Goal: Complete application form

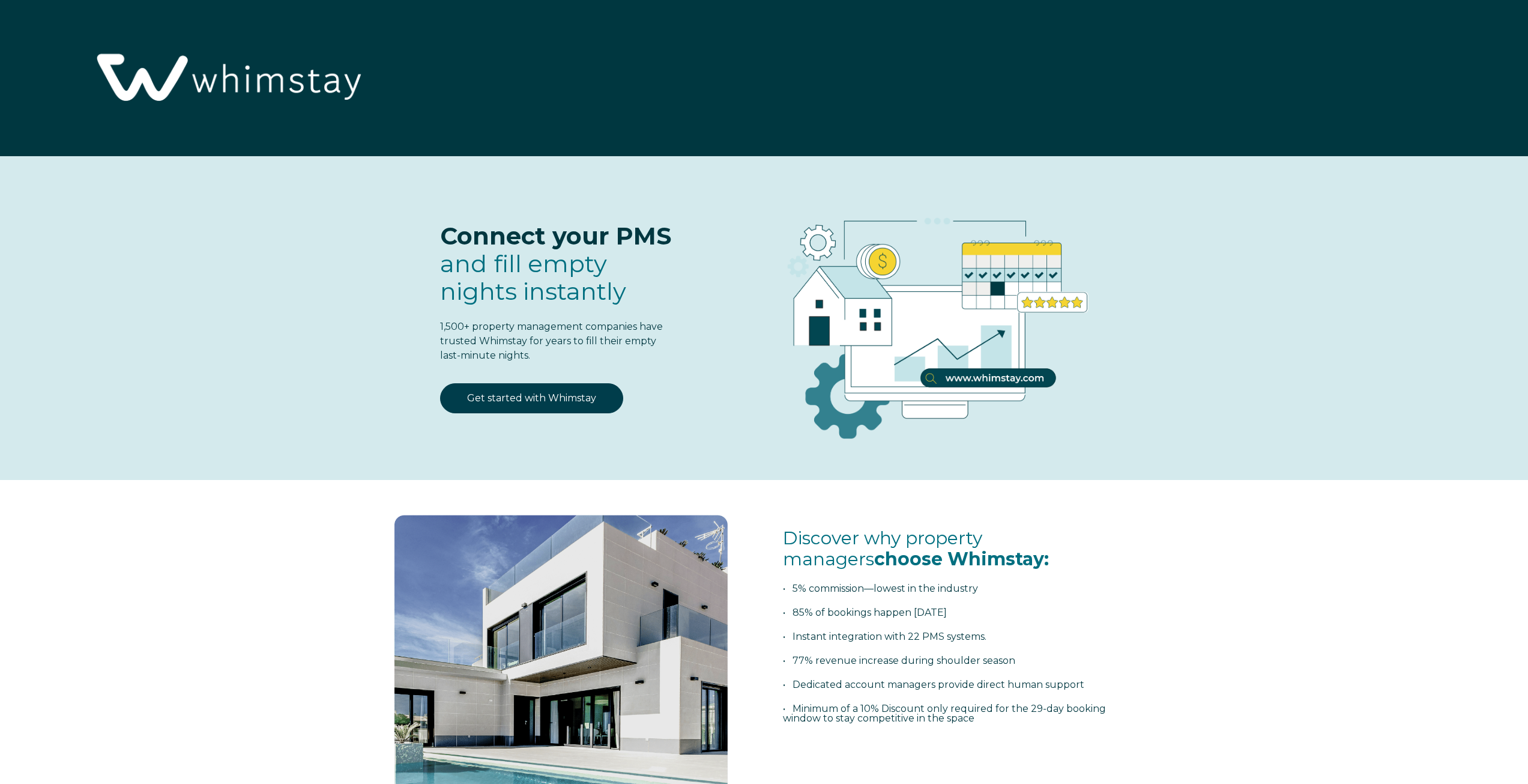
select select "US"
select select "Standard"
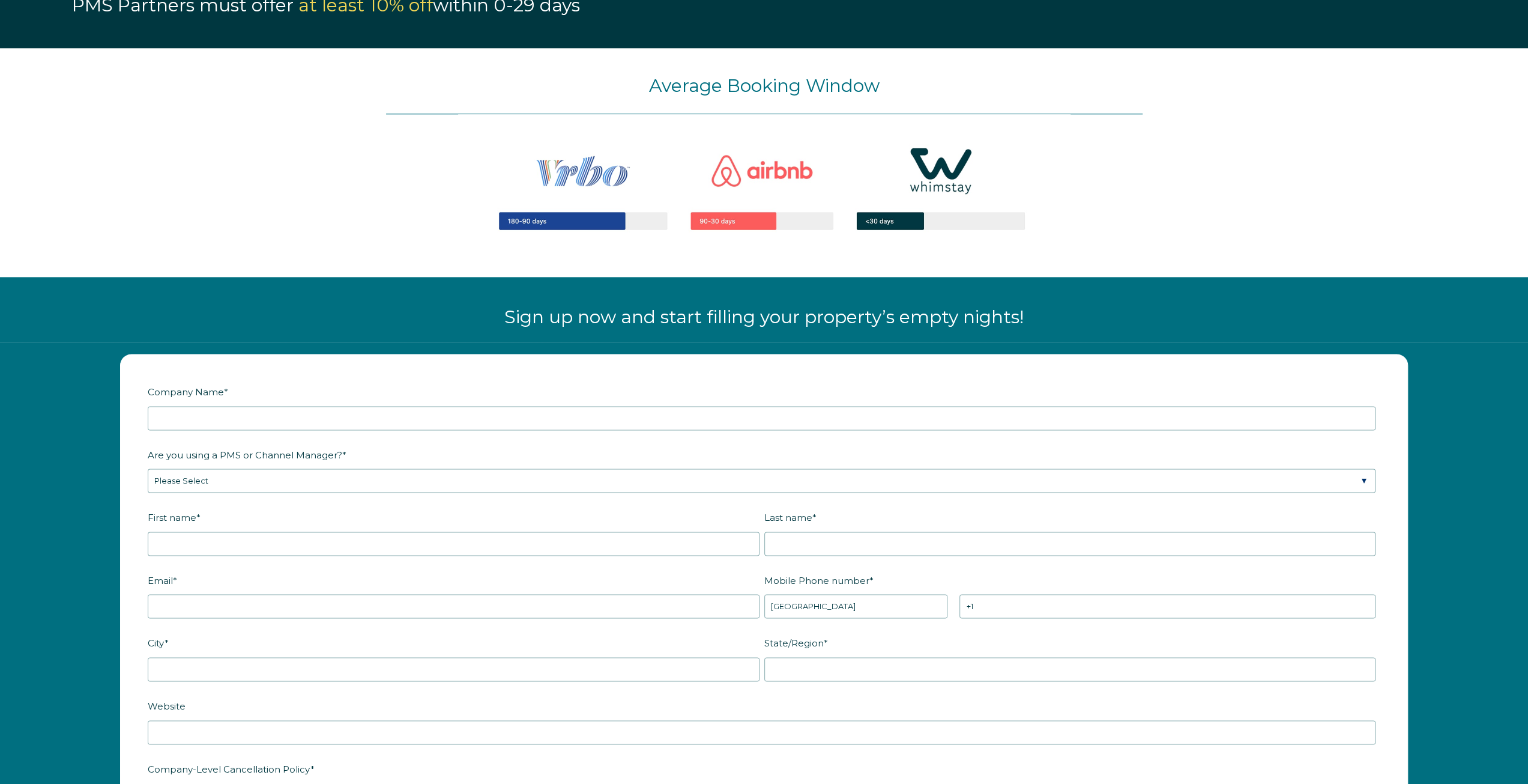
scroll to position [1381, 0]
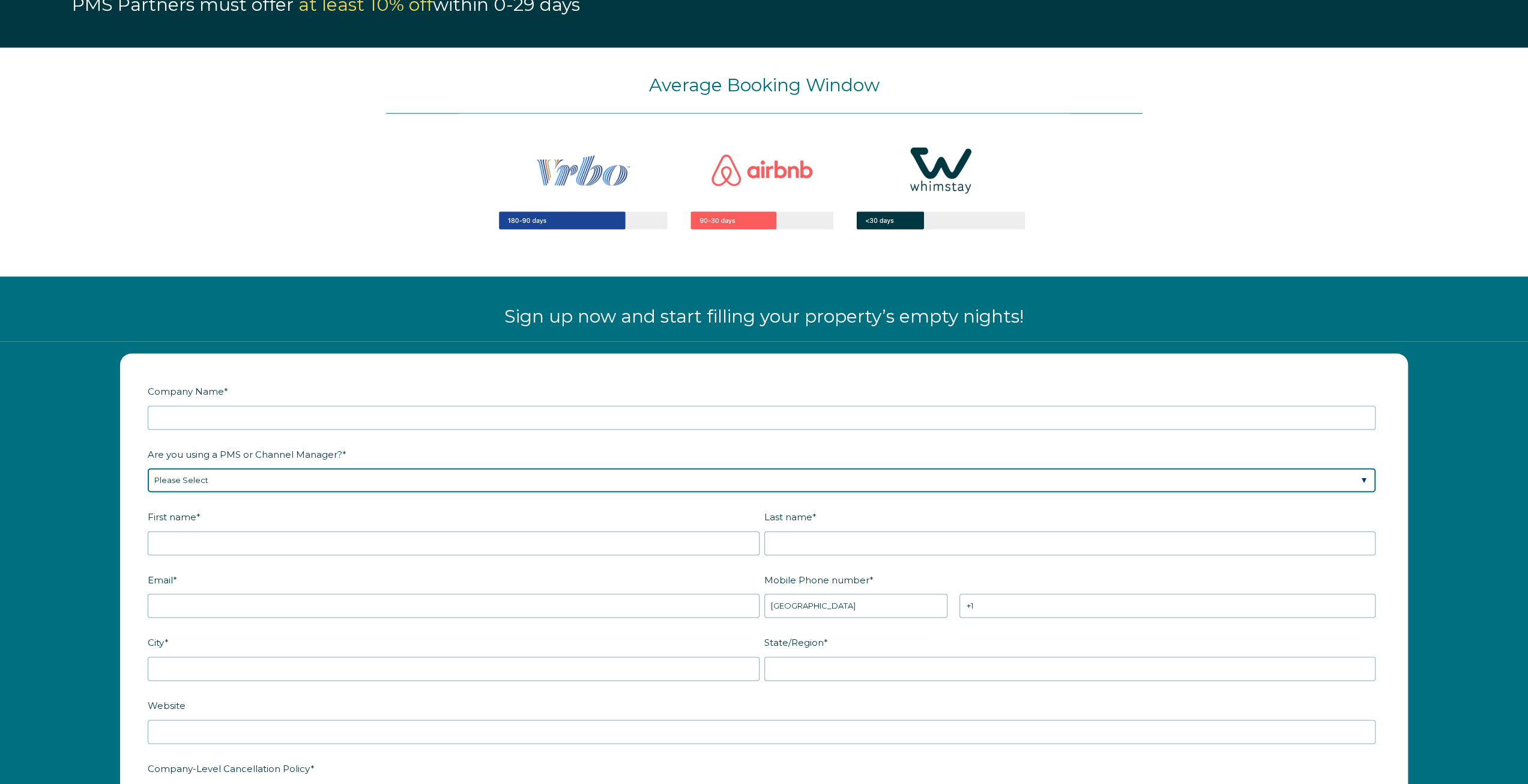
click at [220, 477] on select "Please Select Barefoot BookingPal Boost Brightside CiiRUS Escapia Guesty Hostaw…" at bounding box center [762, 479] width 1228 height 24
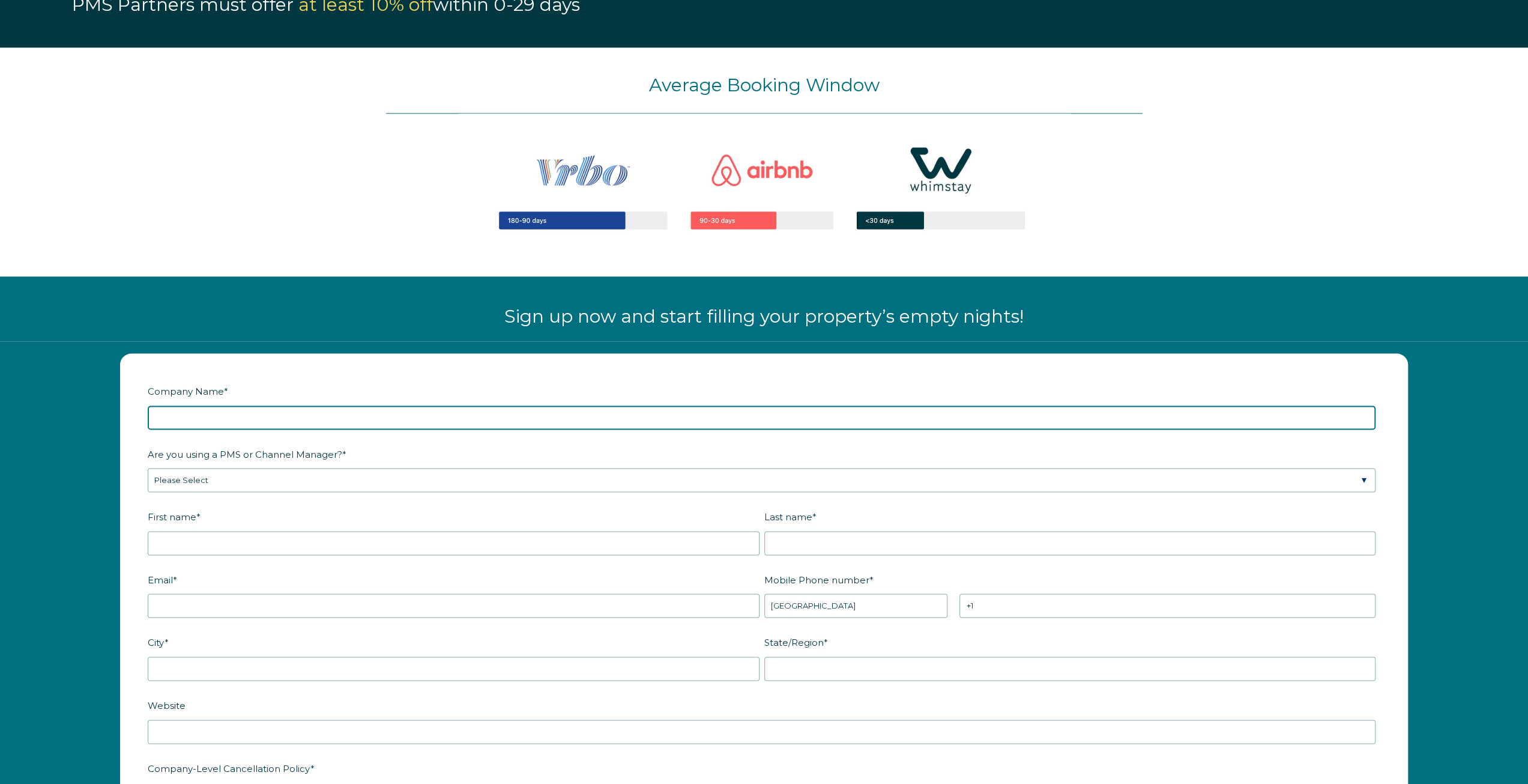
click at [263, 421] on input "Company Name *" at bounding box center [762, 417] width 1228 height 24
type input "norlake llc"
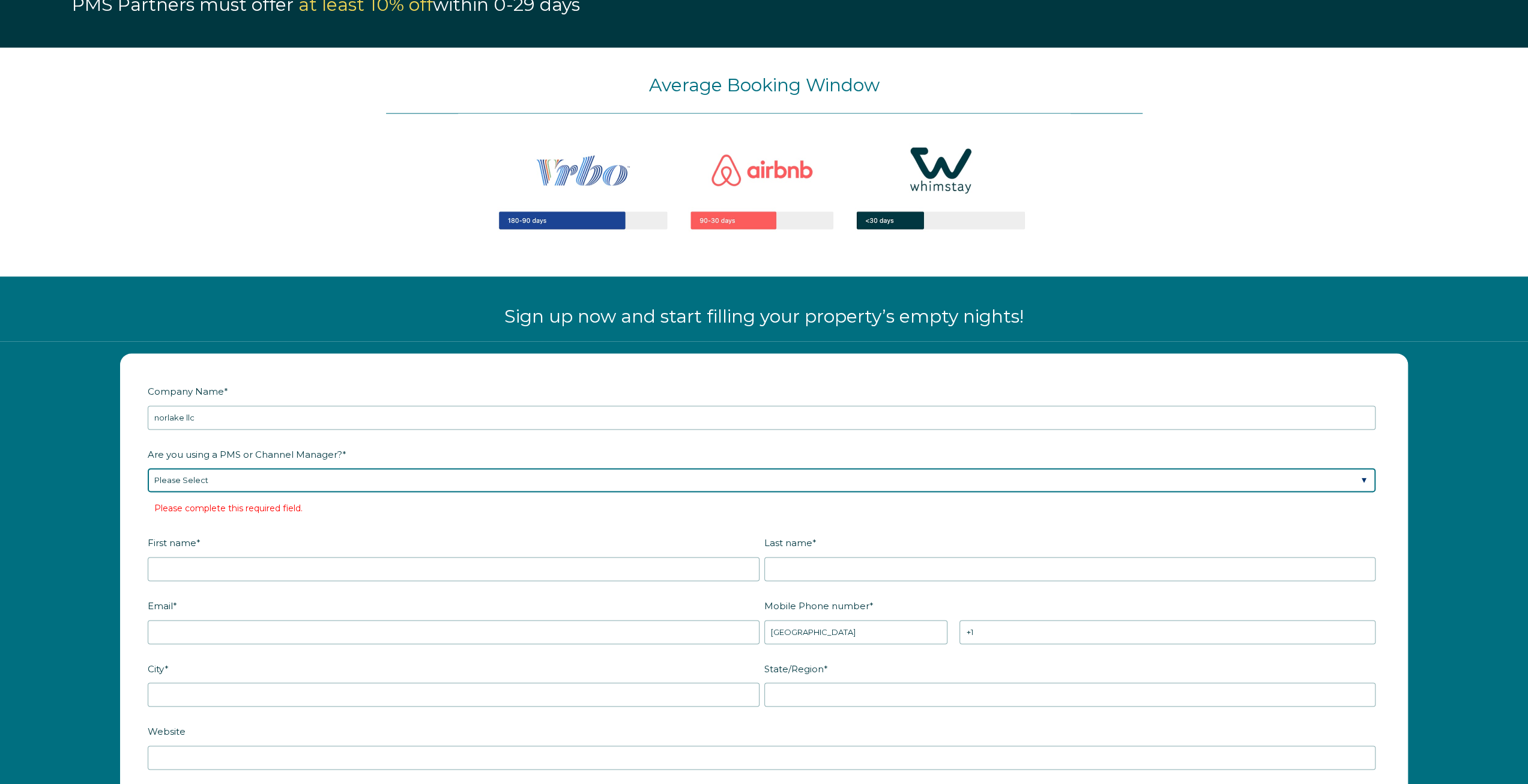
click at [354, 480] on select "Please Select Barefoot BookingPal Boost Brightside CiiRUS Escapia Guesty Hostaw…" at bounding box center [762, 479] width 1228 height 24
select select "OwnerRez"
click at [148, 467] on select "Please Select Barefoot BookingPal Boost Brightside CiiRUS Escapia Guesty Hostaw…" at bounding box center [762, 479] width 1228 height 24
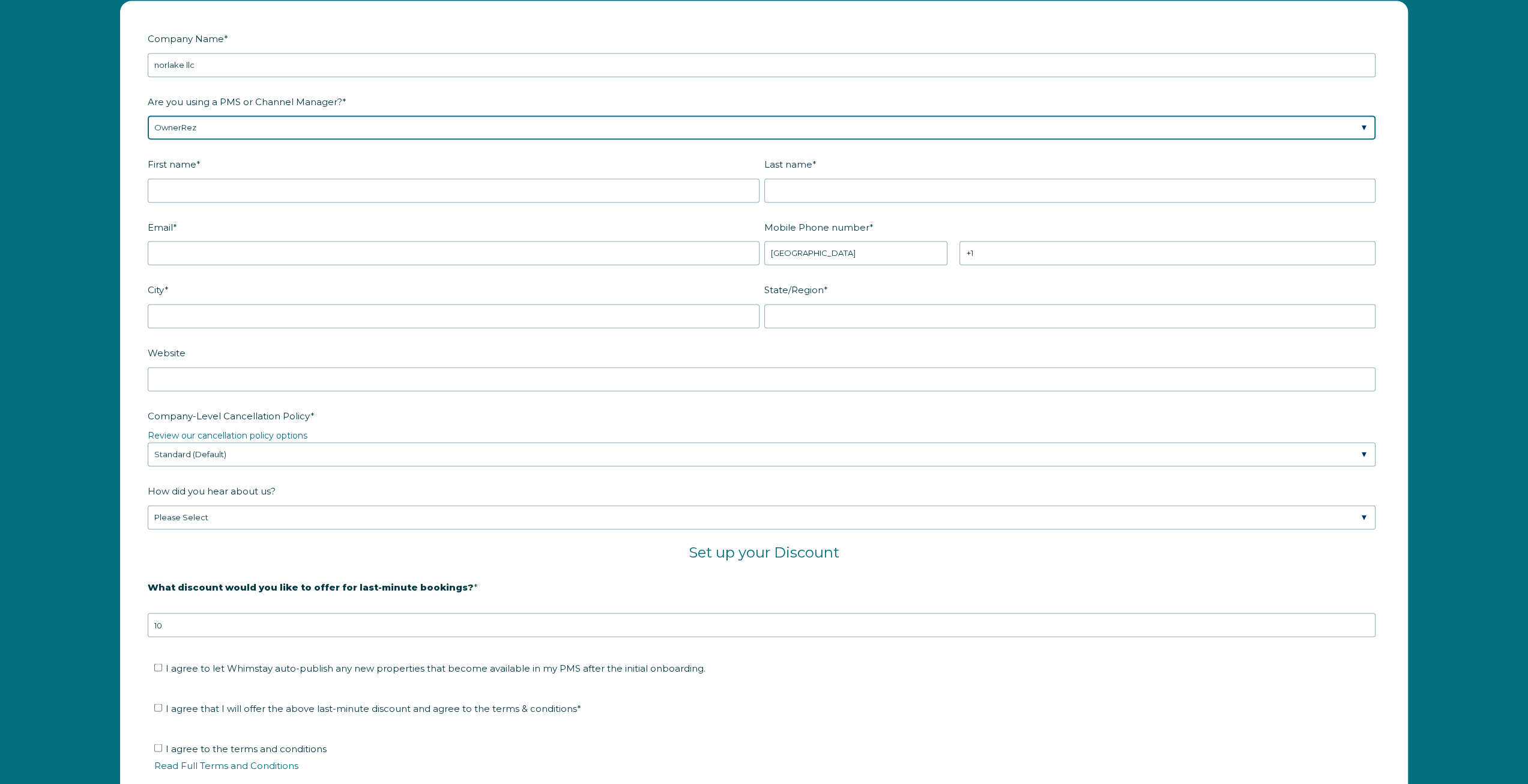
scroll to position [1741, 0]
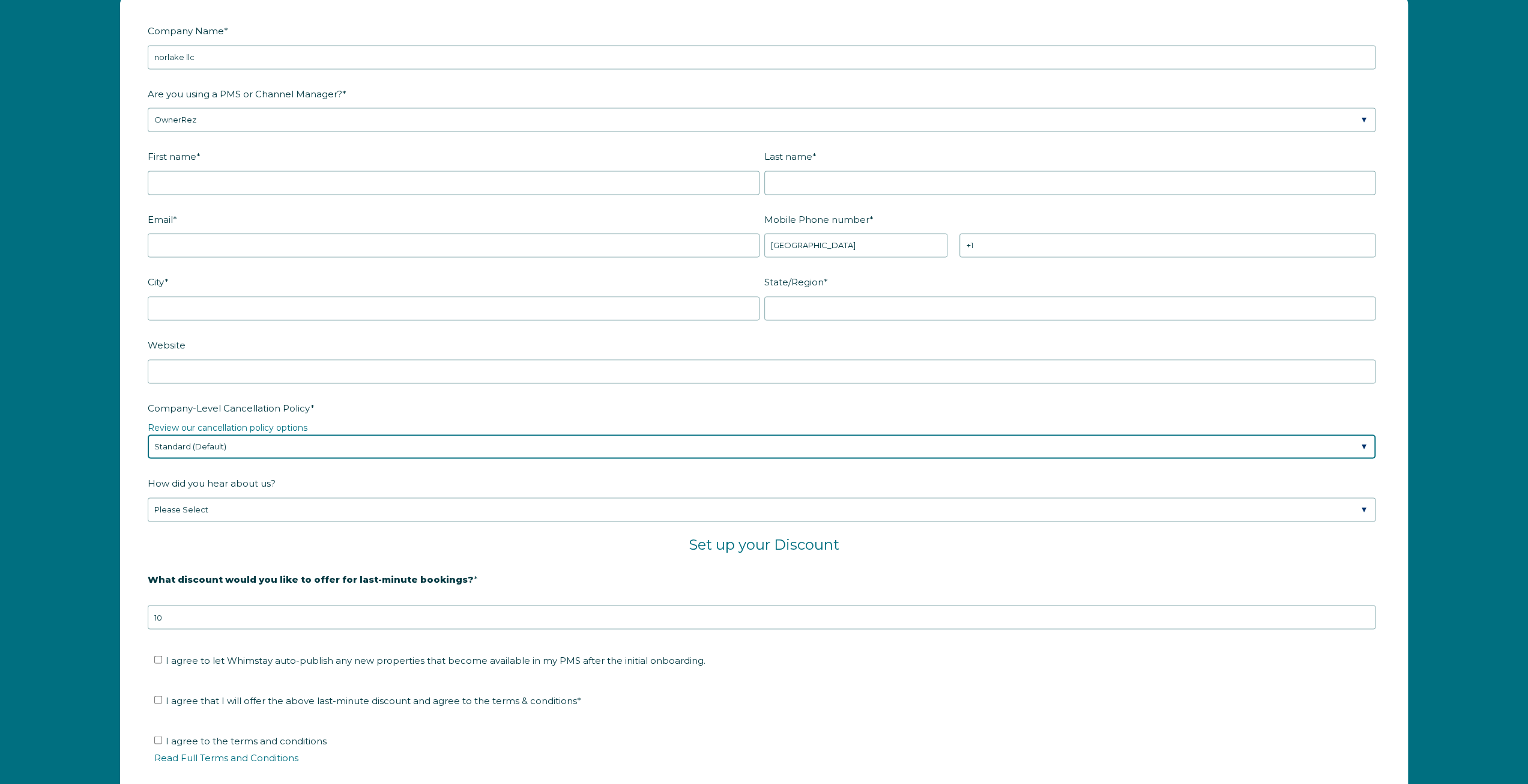
click at [261, 445] on select "Please Select Partial Standard (Default) Moderate Strict" at bounding box center [762, 446] width 1228 height 24
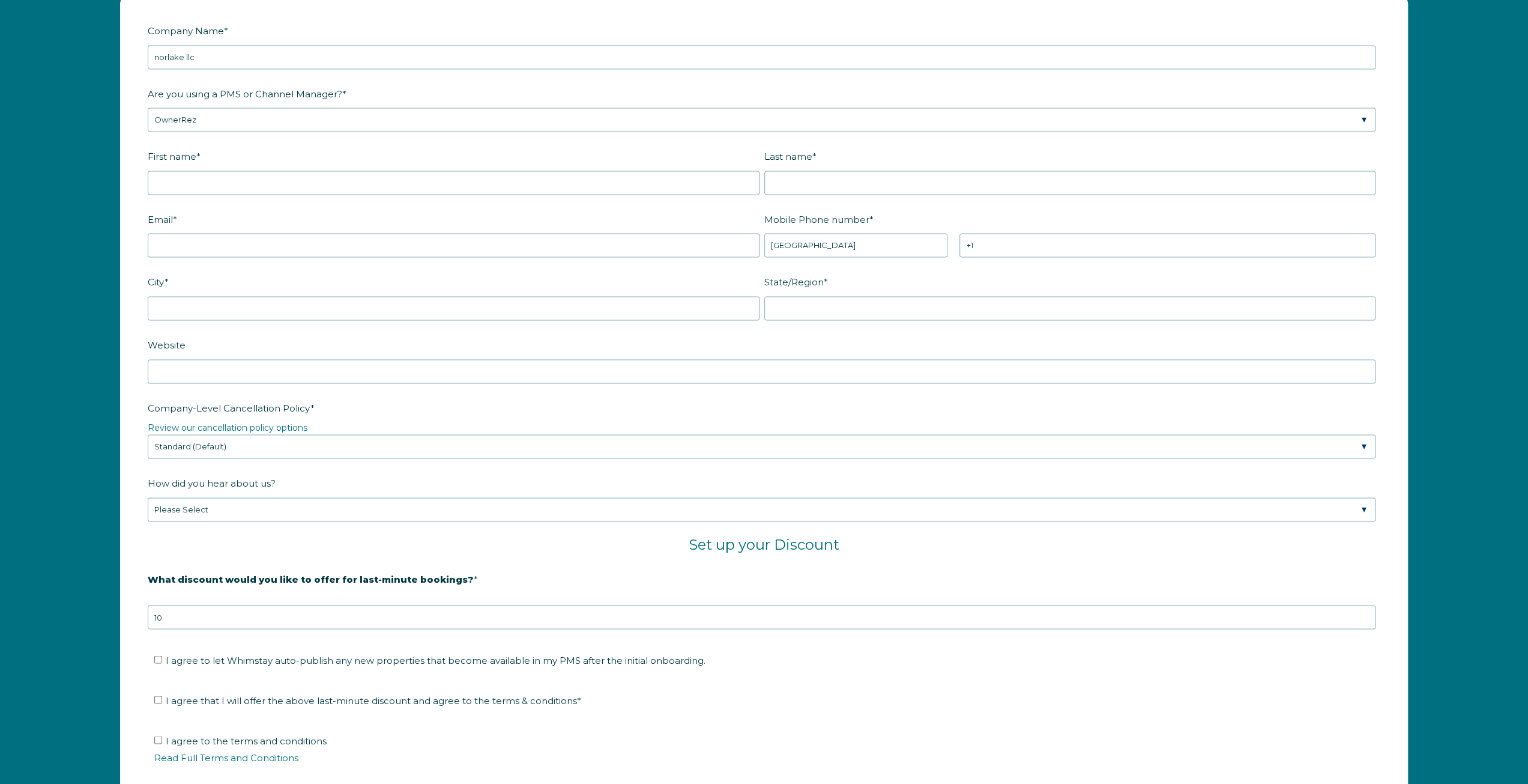
click at [353, 414] on label "Company-Level Cancellation Policy *" at bounding box center [764, 408] width 1233 height 21
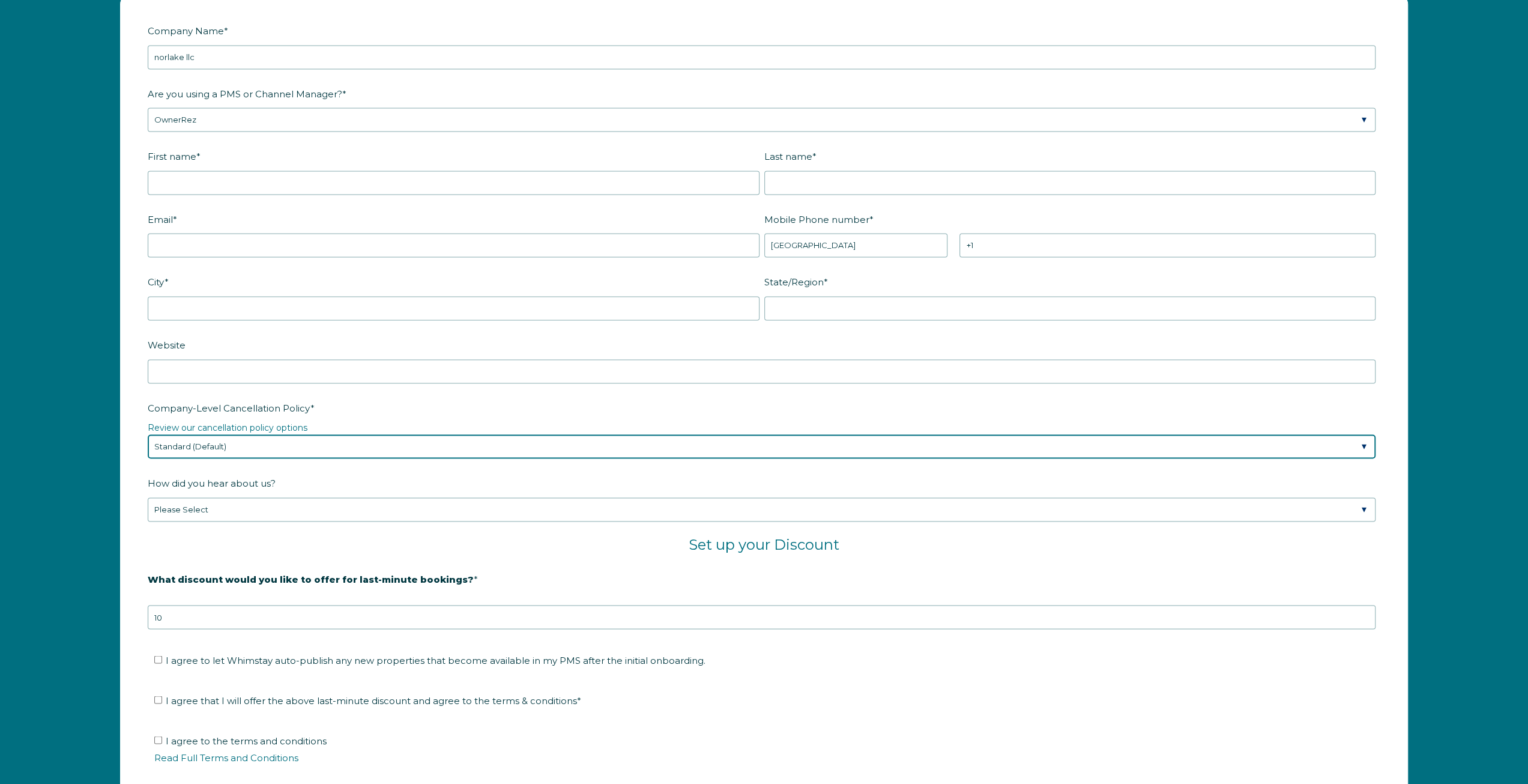
click at [353, 434] on select "Please Select Partial Standard (Default) Moderate Strict" at bounding box center [762, 446] width 1228 height 24
click at [220, 446] on select "Please Select Partial Standard (Default) Moderate Strict" at bounding box center [762, 446] width 1228 height 24
select select "Strict"
click at [148, 434] on select "Please Select Partial Standard (Default) Moderate Strict" at bounding box center [762, 446] width 1228 height 24
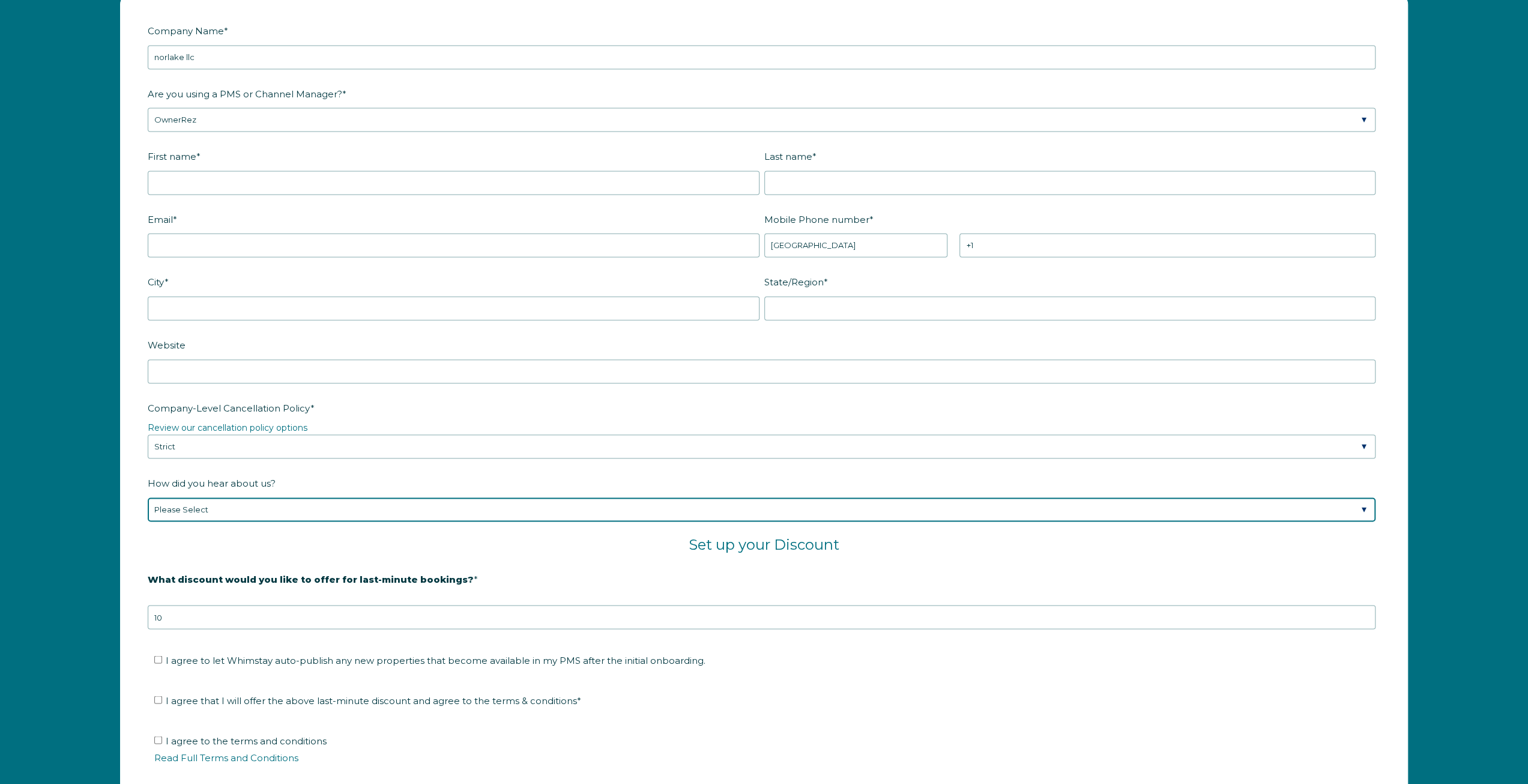
click at [263, 498] on select "Please Select Found Whimstay through a Google search Spoke to a Whimstay salesp…" at bounding box center [762, 509] width 1228 height 24
select select "Marketing Email"
click at [148, 498] on select "Please Select Found Whimstay through a Google search Spoke to a Whimstay salesp…" at bounding box center [762, 509] width 1228 height 24
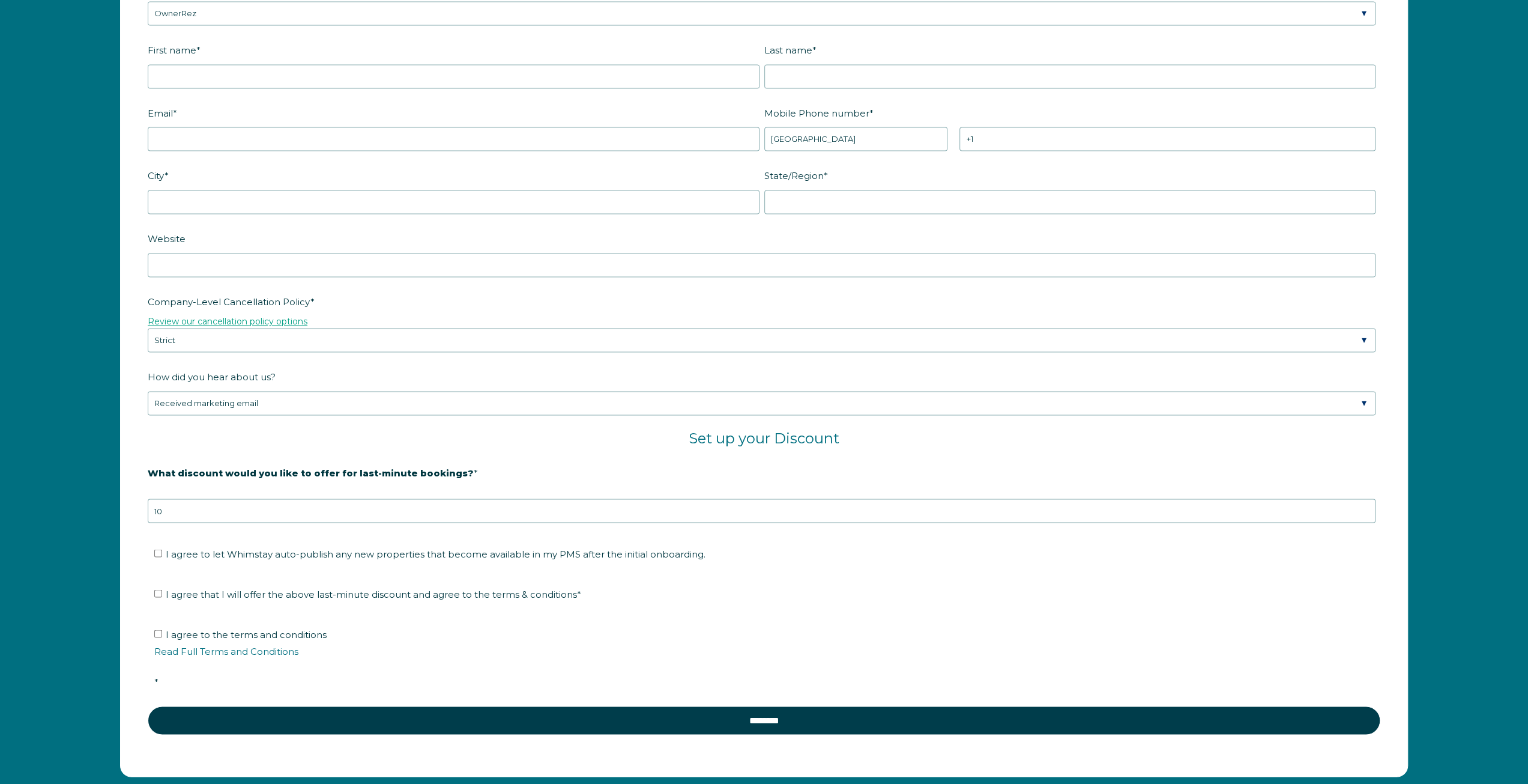
scroll to position [1921, 0]
